Goal: Register for event/course

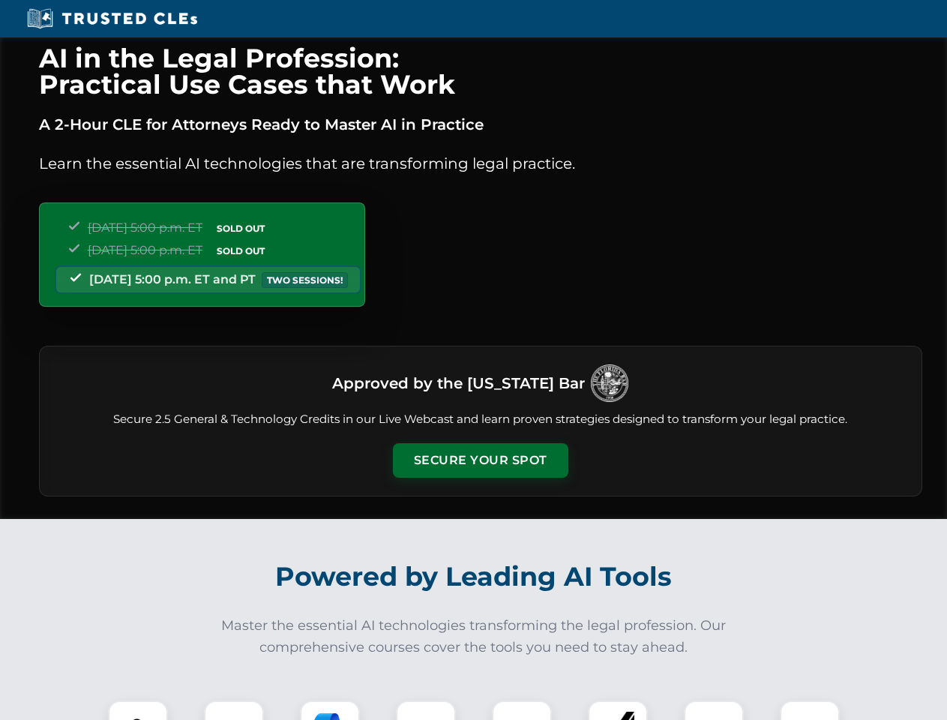
click at [480, 461] on button "Secure Your Spot" at bounding box center [481, 460] width 176 height 35
click at [138, 710] on img at bounding box center [138, 731] width 44 height 44
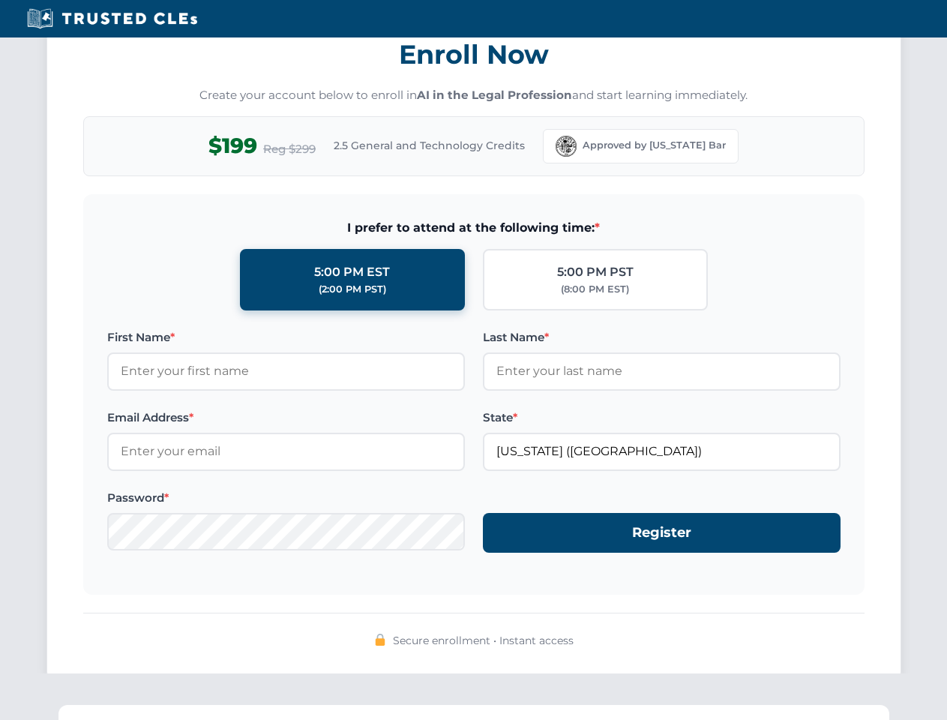
scroll to position [1472, 0]
